Goal: Information Seeking & Learning: Learn about a topic

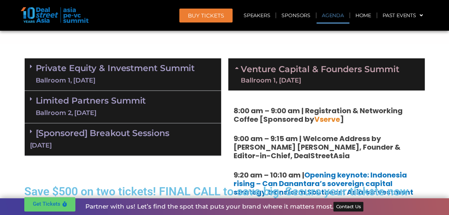
scroll to position [422, 0]
click at [125, 71] on link "Private Equity & Investment Summit Ballroom 1, [DATE]" at bounding box center [115, 74] width 159 height 21
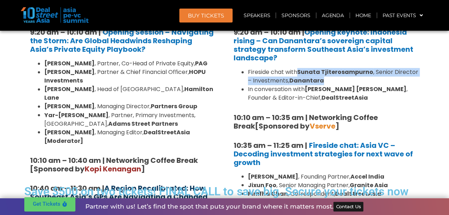
scroll to position [636, 0]
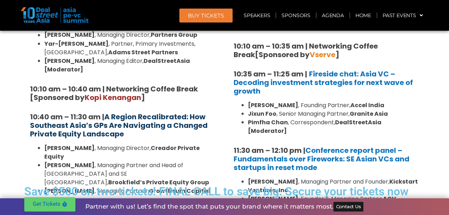
click at [148, 112] on strong "A Region Recalibrated: How Southeast Asia’s GPs Are Navigating a Changed Privat…" at bounding box center [119, 125] width 178 height 27
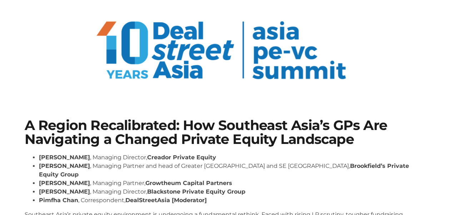
scroll to position [43, 0]
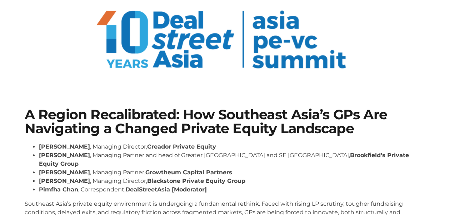
drag, startPoint x: 393, startPoint y: 61, endPoint x: 285, endPoint y: 16, distance: 117.1
click at [393, 61] on div at bounding box center [225, 41] width 400 height 83
drag, startPoint x: 37, startPoint y: 154, endPoint x: 73, endPoint y: 156, distance: 35.8
click at [73, 156] on ul "[PERSON_NAME] , Managing Director, Creador Private Equity [PERSON_NAME] , Manag…" at bounding box center [225, 168] width 400 height 51
drag, startPoint x: 73, startPoint y: 156, endPoint x: 243, endPoint y: 158, distance: 169.8
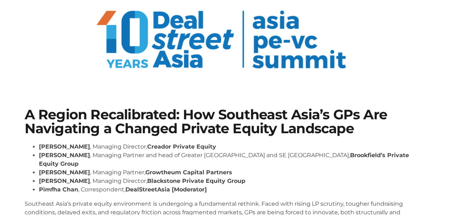
click at [243, 158] on strong "Brookfield’s Private Equity Group" at bounding box center [224, 159] width 370 height 15
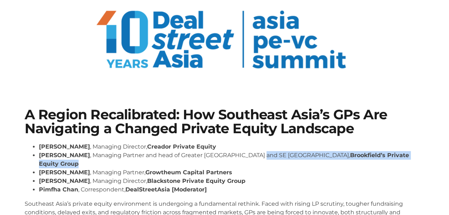
drag, startPoint x: 237, startPoint y: 154, endPoint x: 353, endPoint y: 158, distance: 116.3
click at [353, 158] on li "[PERSON_NAME] , Managing Partner and head of Greater [GEOGRAPHIC_DATA] and SE […" at bounding box center [232, 159] width 386 height 17
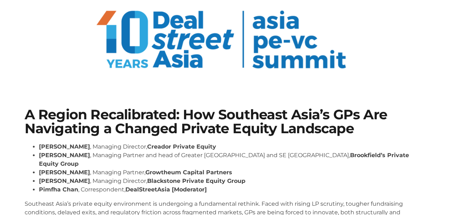
drag, startPoint x: 353, startPoint y: 158, endPoint x: 370, endPoint y: 176, distance: 24.0
click at [370, 177] on li "[PERSON_NAME] , Managing Director, Blackstone Private Equity Group" at bounding box center [232, 181] width 386 height 9
